Goal: Obtain resource: Download file/media

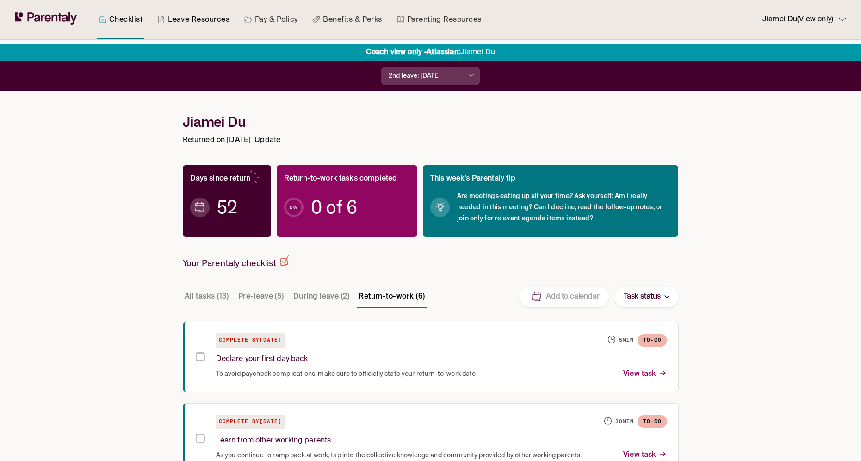
click at [193, 22] on link "Leave Resources" at bounding box center [193, 19] width 76 height 39
click at [190, 21] on link "Leave Resources" at bounding box center [193, 19] width 76 height 39
click at [197, 19] on link "Leave Resources" at bounding box center [193, 19] width 76 height 39
click at [201, 21] on link "Leave Resources" at bounding box center [193, 19] width 76 height 39
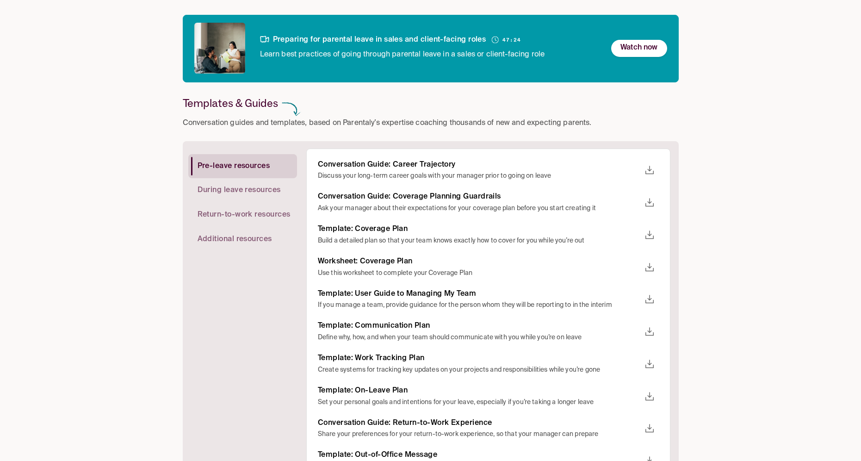
scroll to position [157, 0]
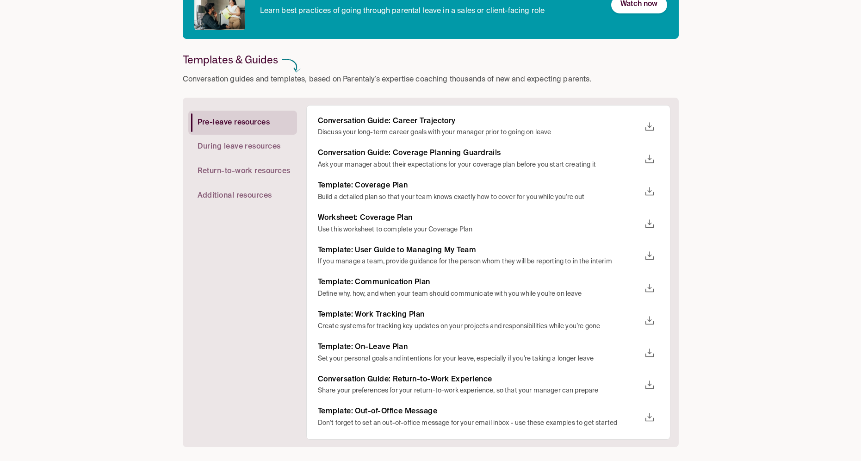
click at [650, 126] on icon "download" at bounding box center [649, 127] width 8 height 8
click at [665, 173] on rect at bounding box center [657, 176] width 18 height 18
